Goal: Find contact information: Find contact information

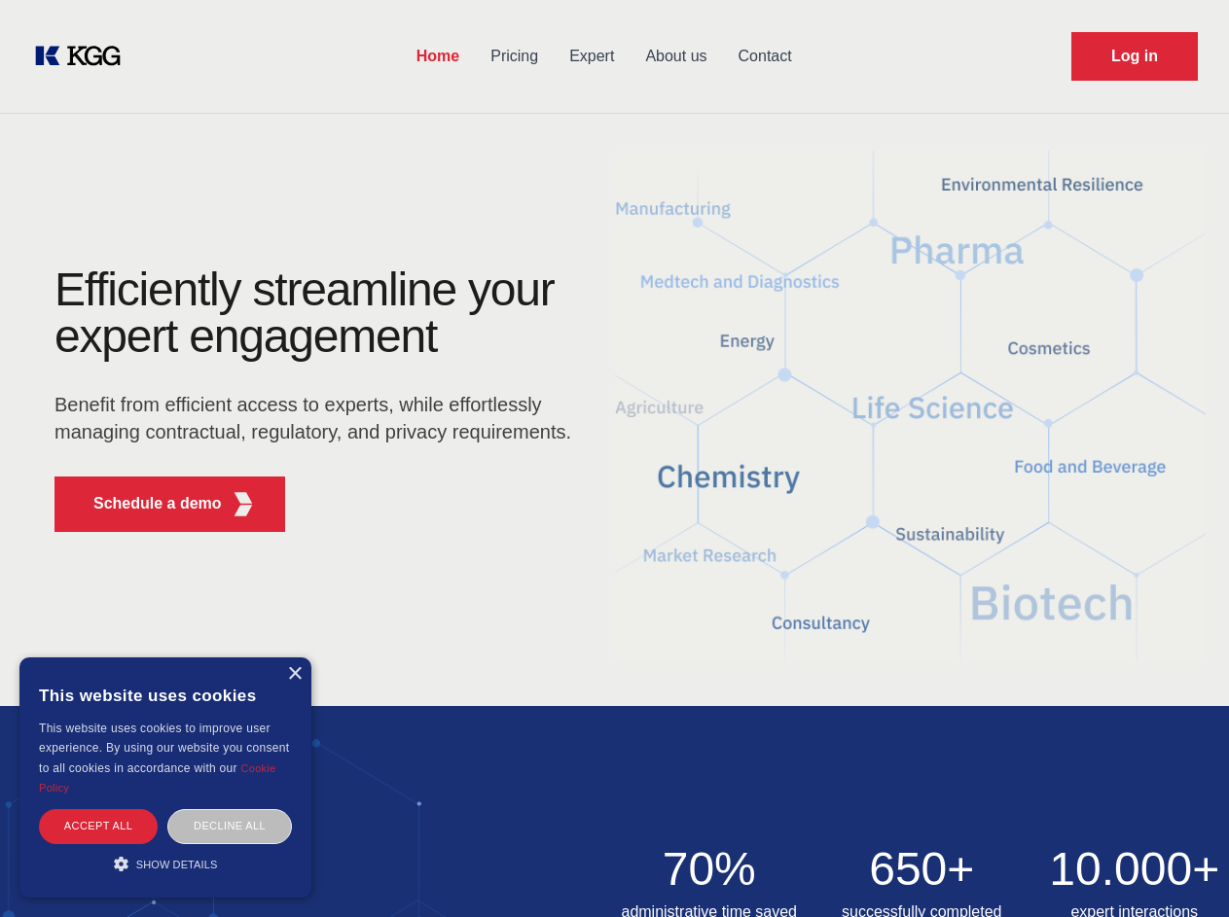
click at [614, 458] on div "Efficiently streamline your expert engagement Benefit from efficient access to …" at bounding box center [318, 407] width 591 height 281
click at [146, 504] on p "Schedule a demo" at bounding box center [157, 503] width 128 height 23
click at [294, 674] on div "× This website uses cookies This website uses cookies to improve user experienc…" at bounding box center [165, 778] width 292 height 240
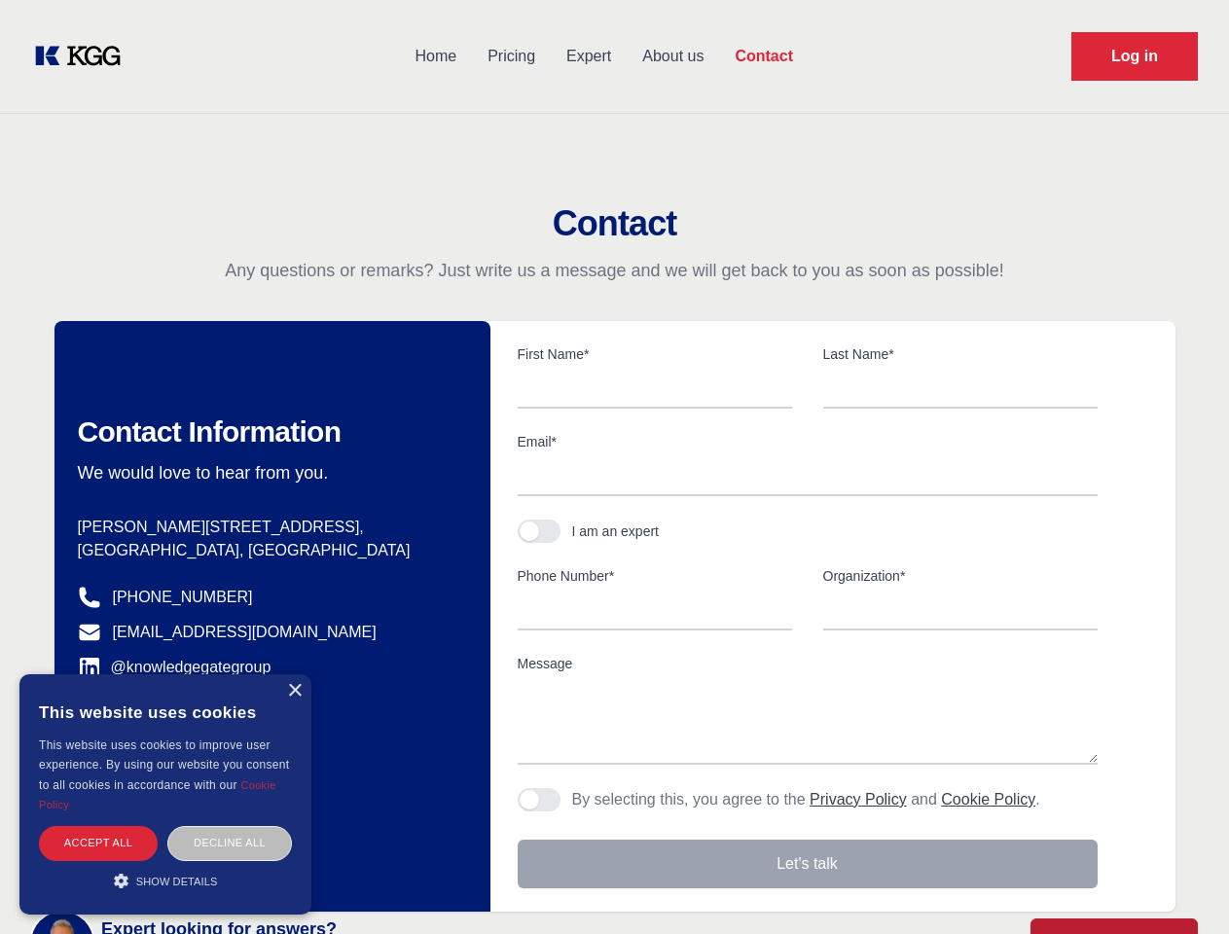
click at [98, 826] on div "Accept all" at bounding box center [98, 843] width 119 height 34
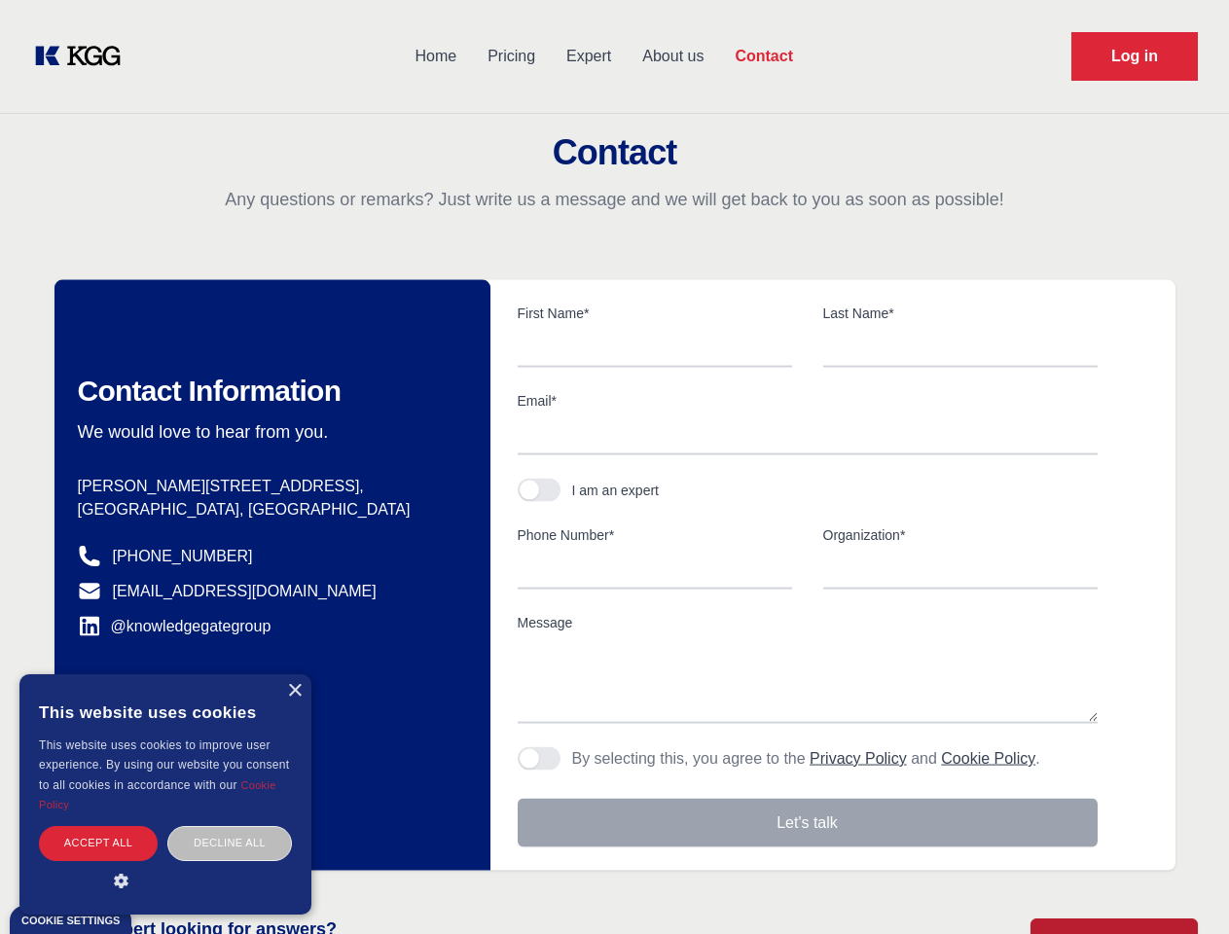
click at [230, 826] on div "Contact Information We would love to hear from you. Postal address [PERSON_NAME…" at bounding box center [272, 575] width 436 height 590
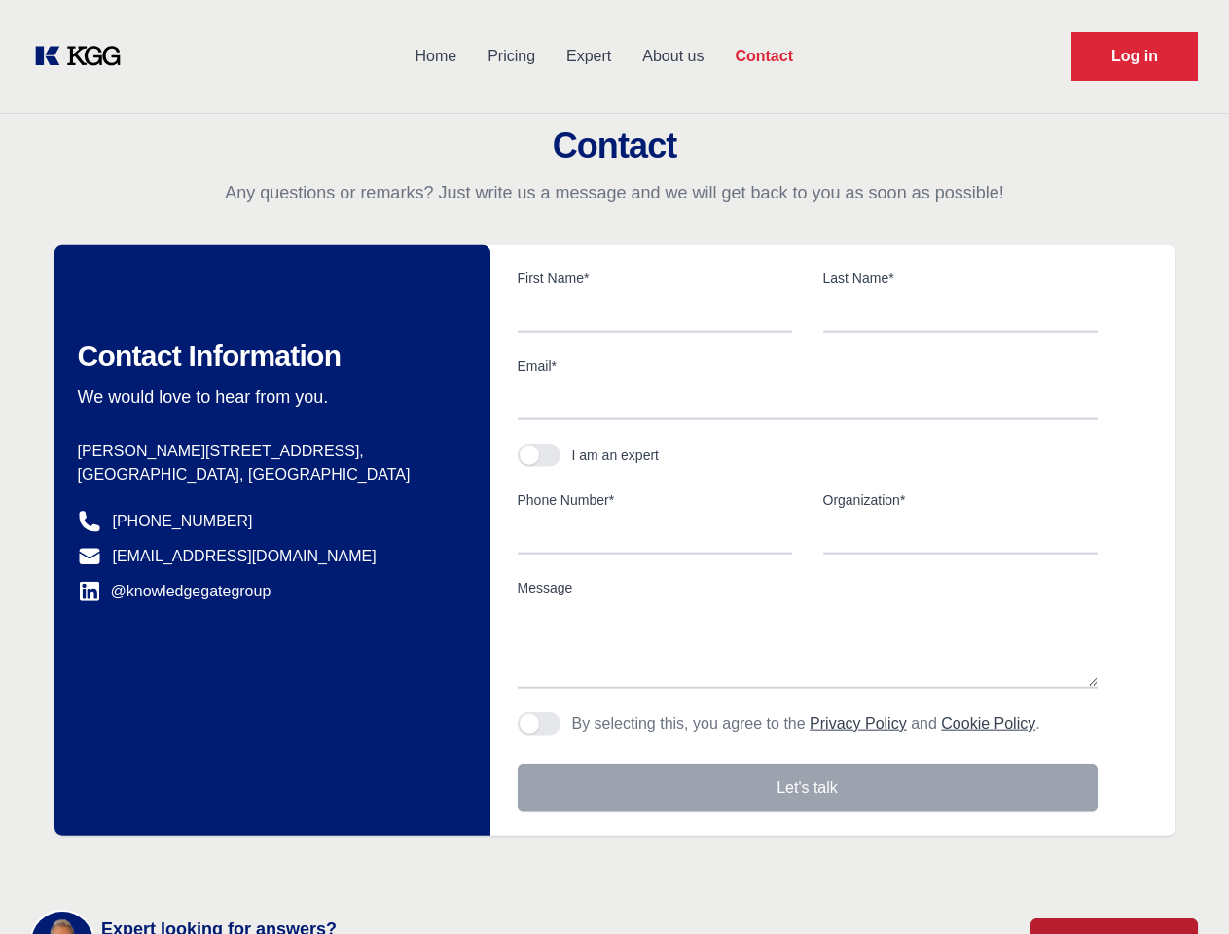
click at [165, 864] on main "Contact Any questions or remarks? Just write us a message and we will get back …" at bounding box center [614, 506] width 1229 height 1013
